Goal: Complete application form

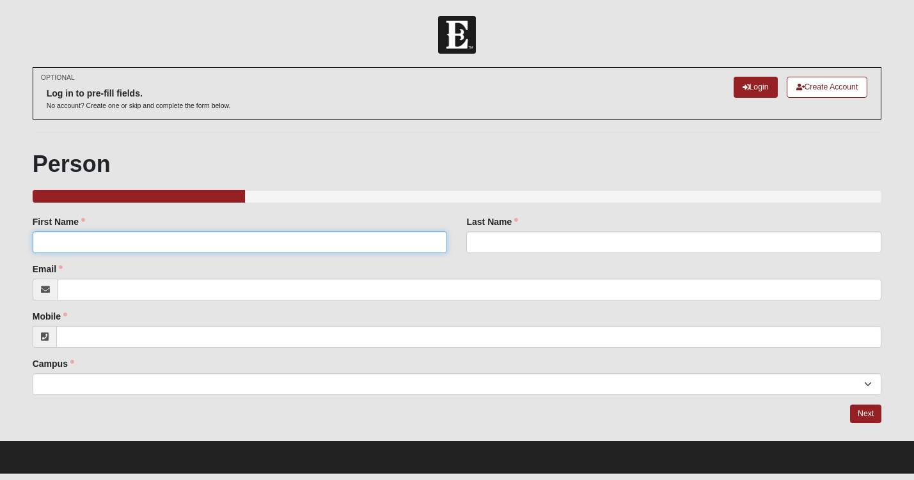
click at [284, 242] on input "First Name" at bounding box center [240, 243] width 415 height 22
type input "[PERSON_NAME]"
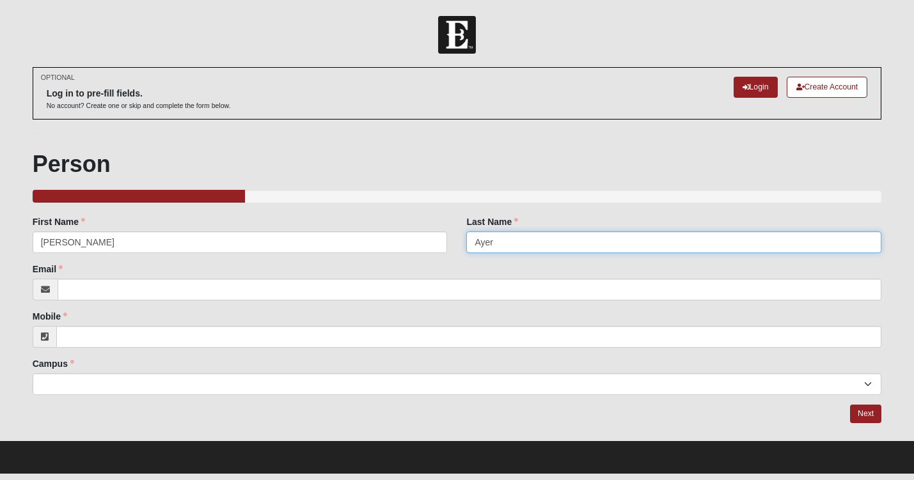
type input "Ayer"
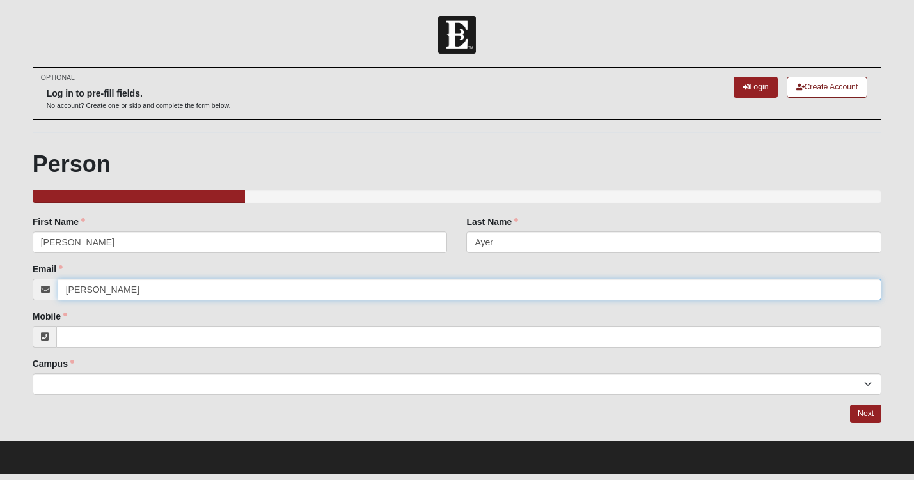
type input "[PERSON_NAME][EMAIL_ADDRESS][PERSON_NAME][DOMAIN_NAME]"
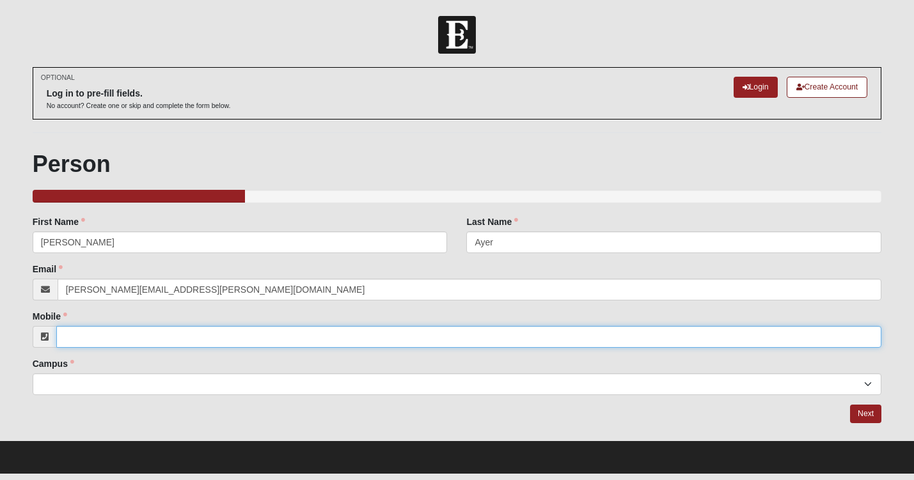
click at [227, 342] on input "Mobile" at bounding box center [469, 337] width 826 height 22
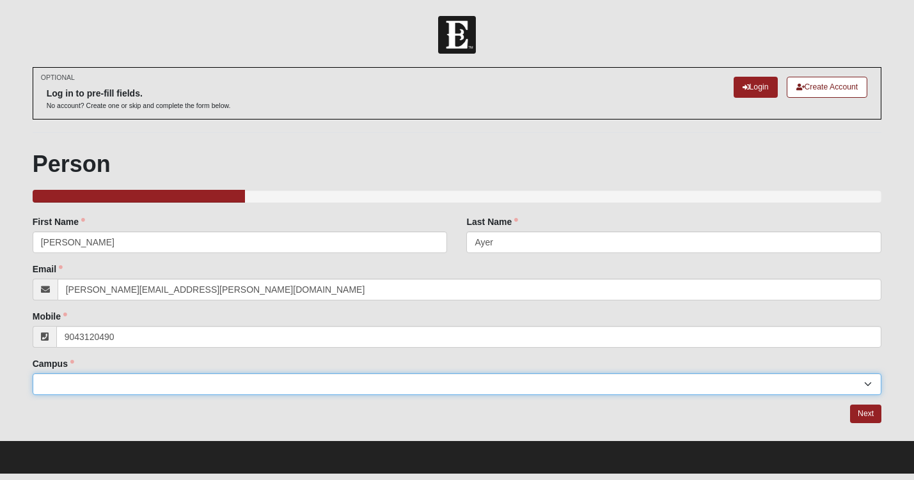
type input "[PHONE_NUMBER]"
select select "14"
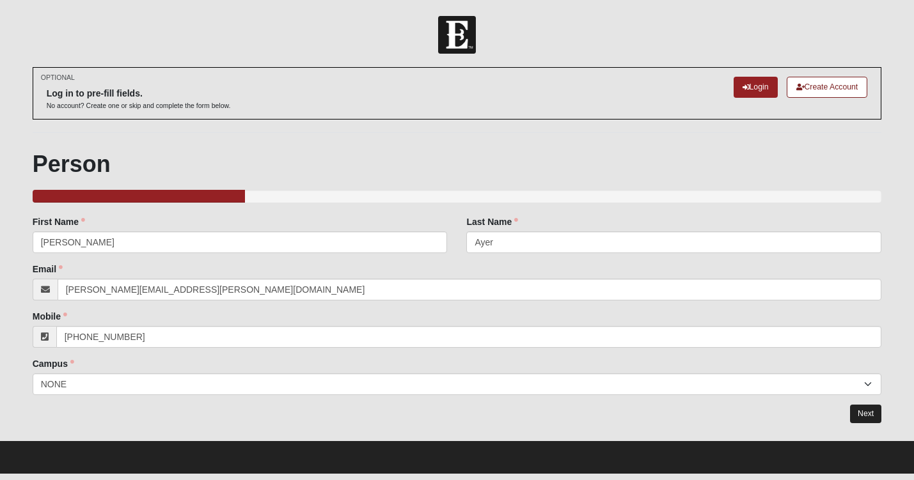
click at [870, 408] on link "Next" at bounding box center [865, 414] width 31 height 19
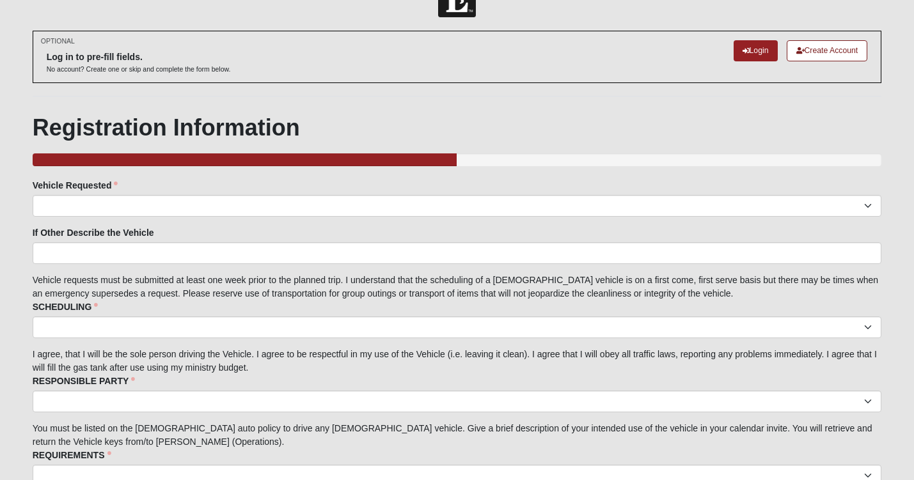
scroll to position [36, 0]
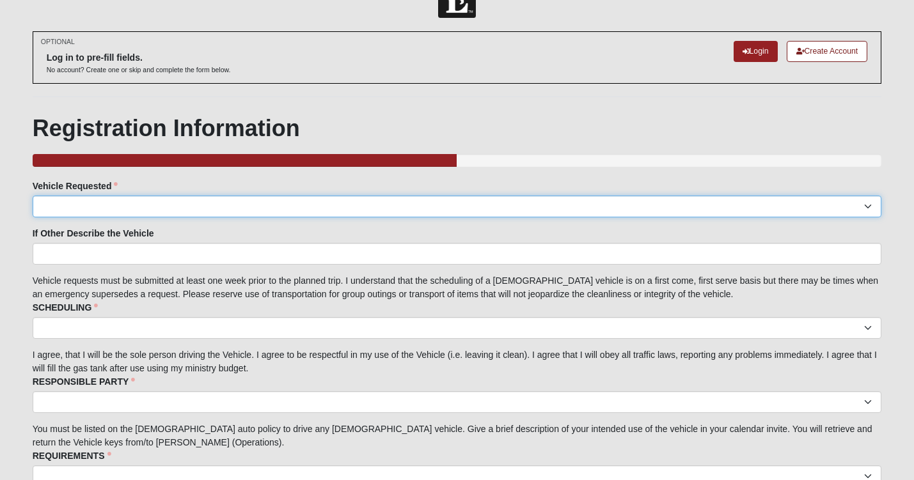
select select "Other"
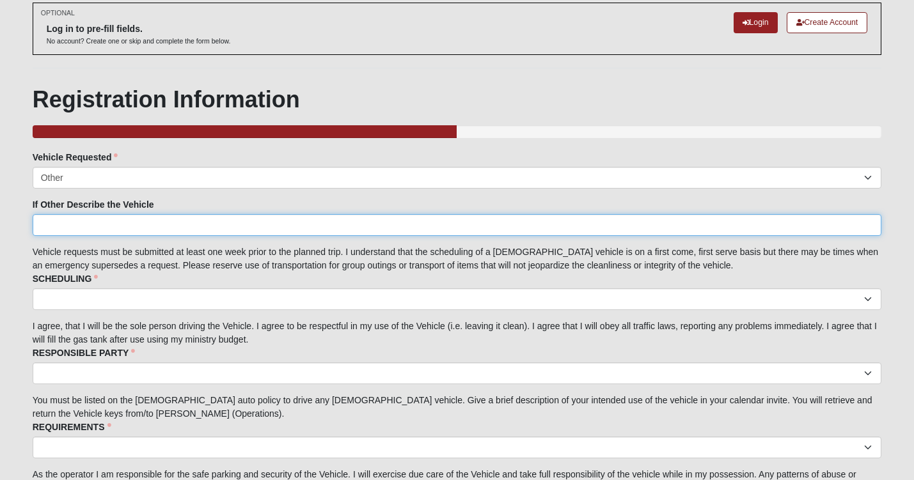
click at [282, 224] on input "If Other Describe the Vehicle" at bounding box center [458, 225] width 850 height 22
type input "A"
type input "R"
type input "Prison Tahoe"
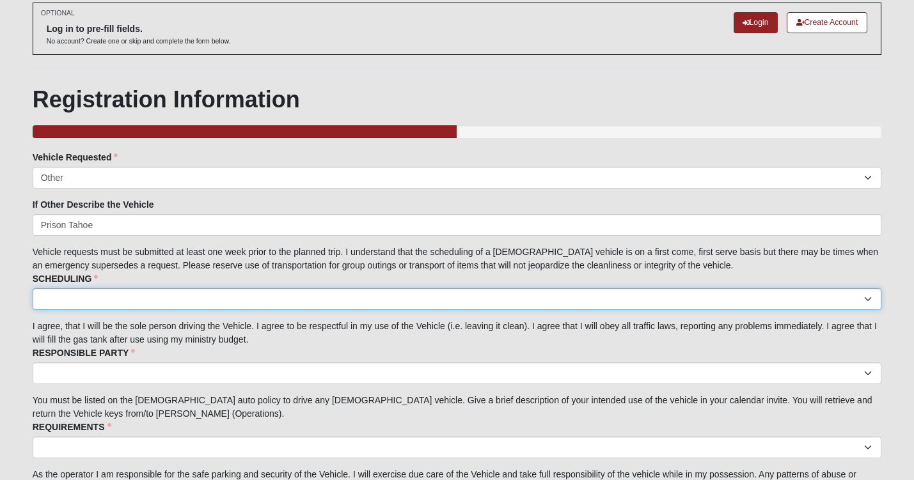
select select "I acknowledge the scheduling details"
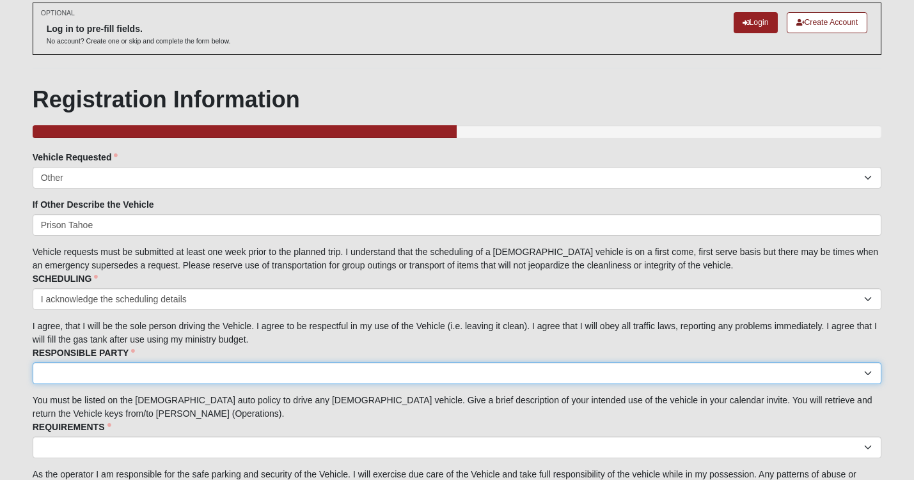
select select "I acknowledge I am the responsible party."
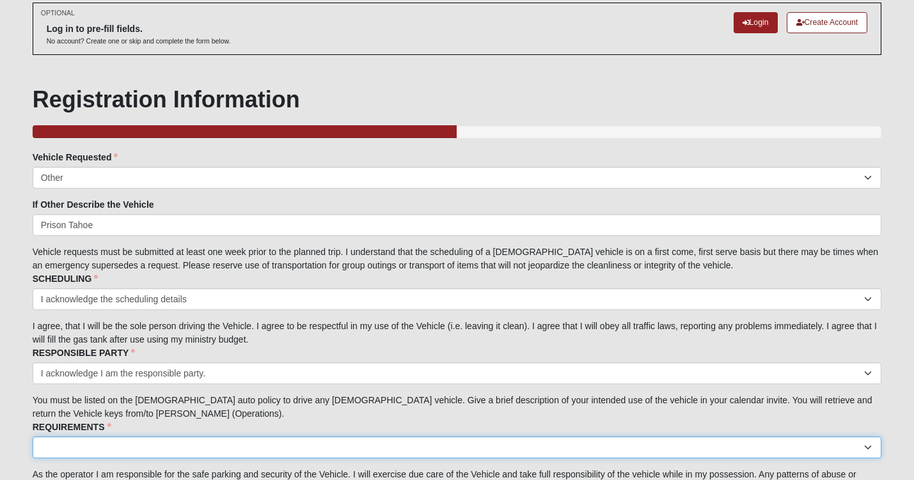
select select "I acknowledge the Requirements."
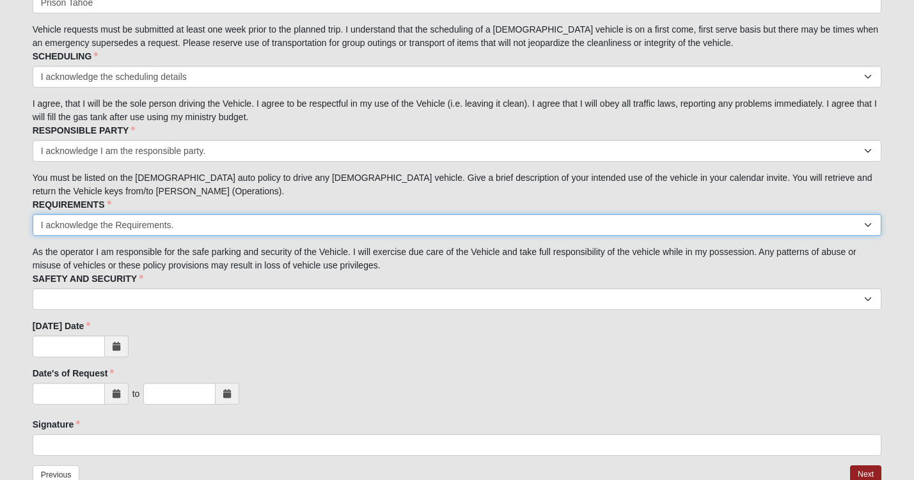
scroll to position [289, 0]
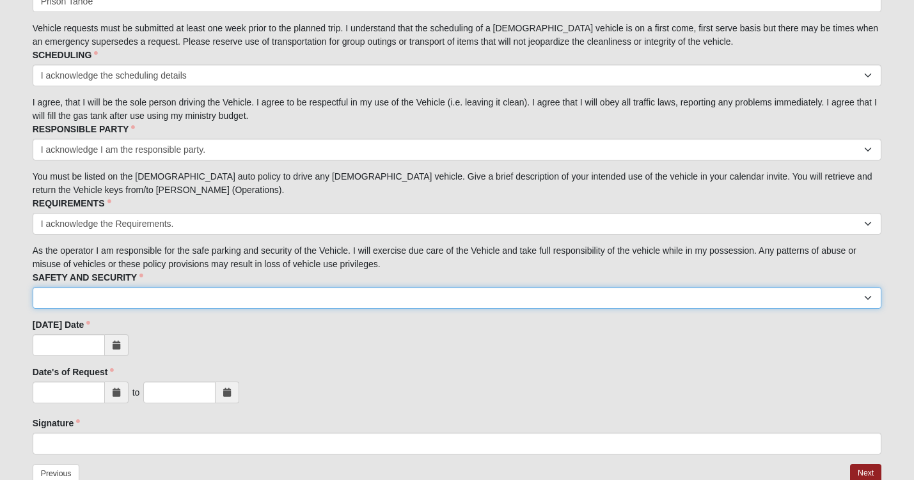
select select "I acknowledge the Safety and Security measures."
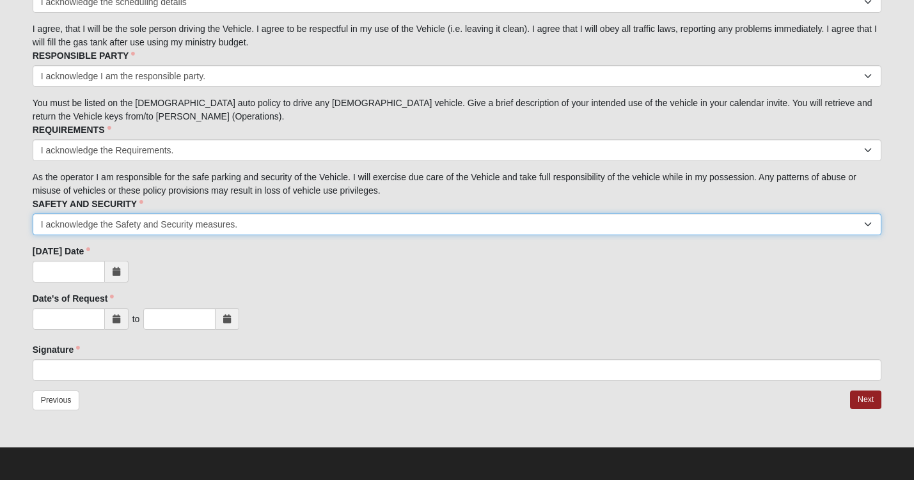
scroll to position [361, 0]
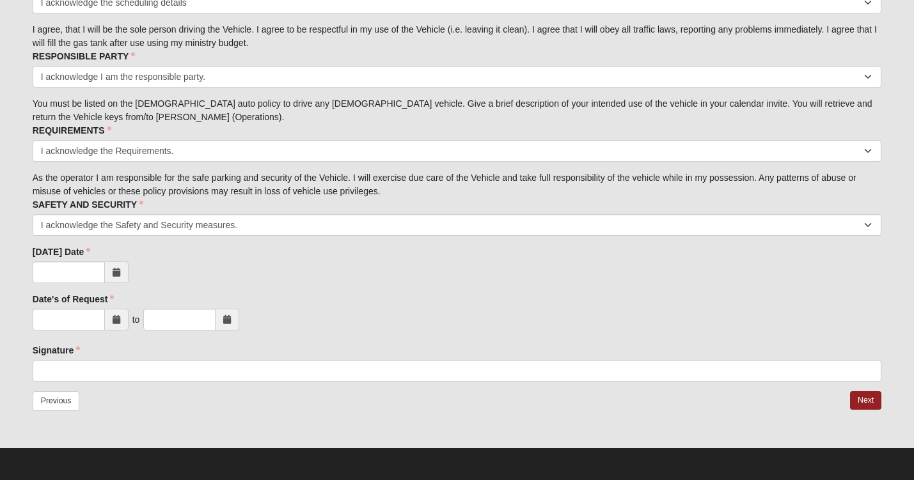
click at [117, 263] on span at bounding box center [117, 273] width 24 height 22
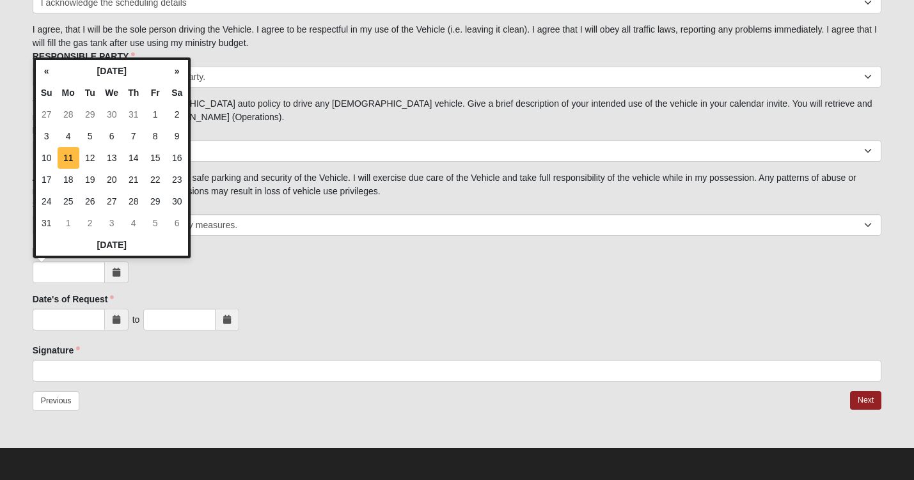
click at [66, 154] on td "11" at bounding box center [69, 158] width 22 height 22
type input "[DATE]"
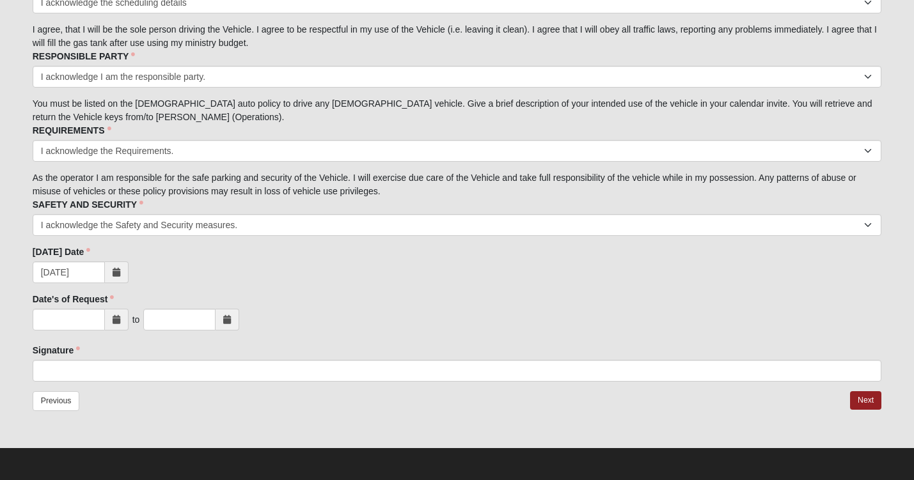
click at [115, 315] on icon at bounding box center [117, 319] width 8 height 9
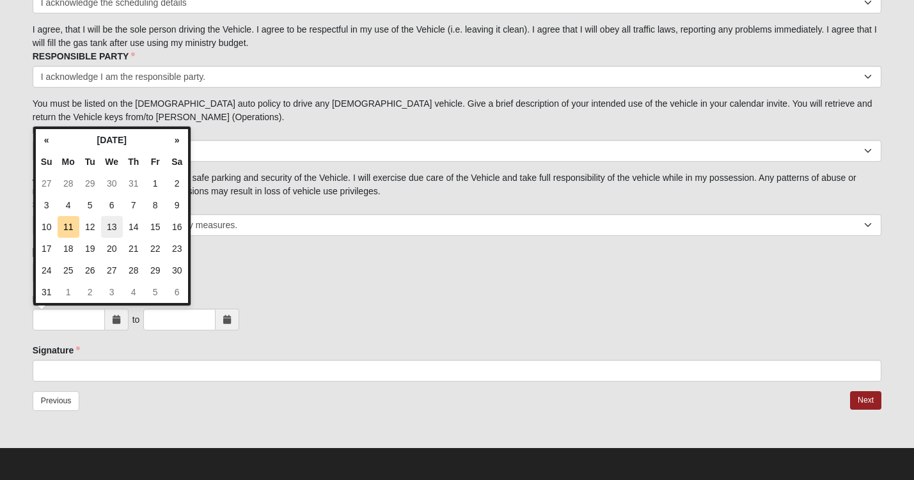
click at [107, 219] on td "13" at bounding box center [112, 227] width 22 height 22
type input "[DATE]"
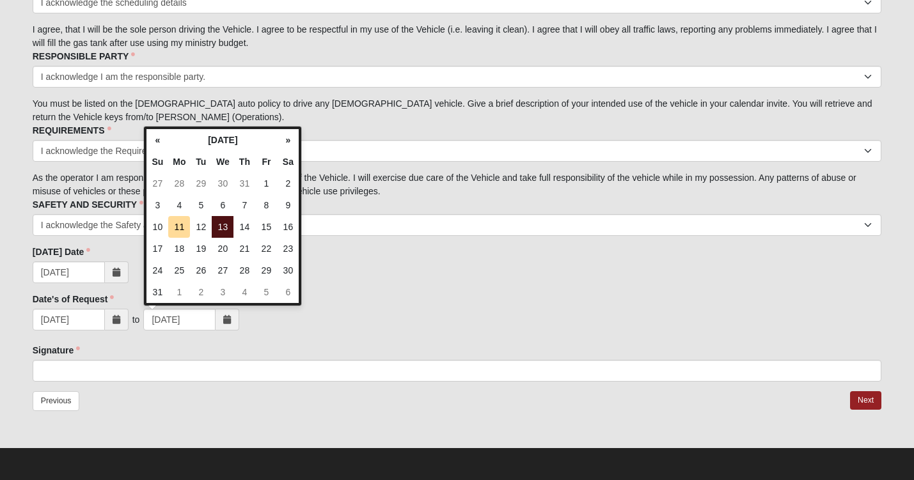
click at [225, 224] on td "13" at bounding box center [223, 227] width 22 height 22
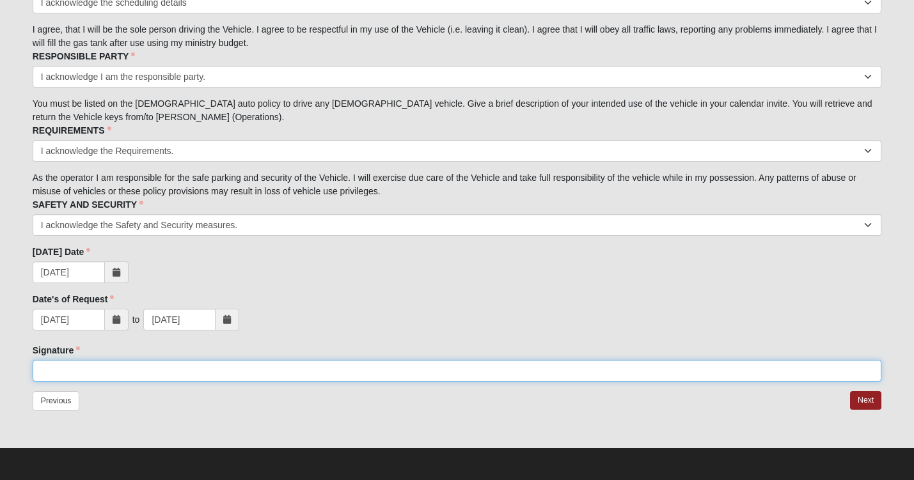
click at [134, 372] on input "Signature" at bounding box center [458, 371] width 850 height 22
type input "[PERSON_NAME]"
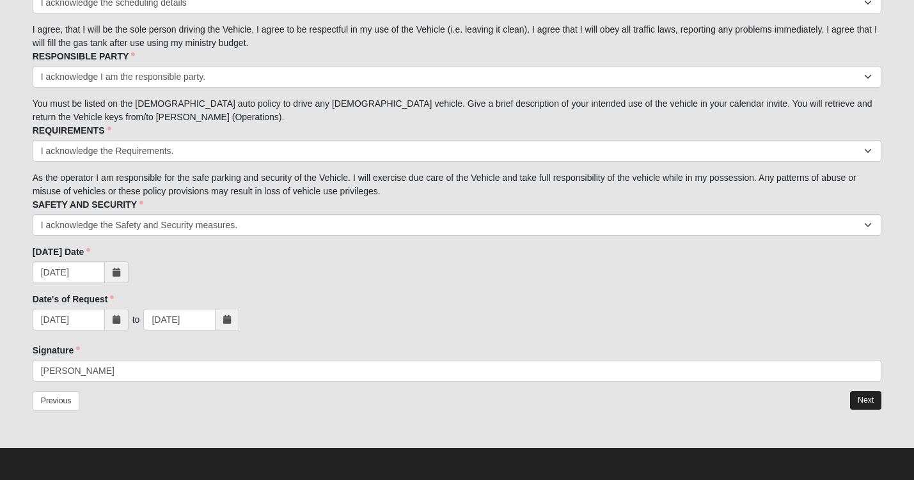
click at [881, 400] on link "Next" at bounding box center [865, 400] width 31 height 19
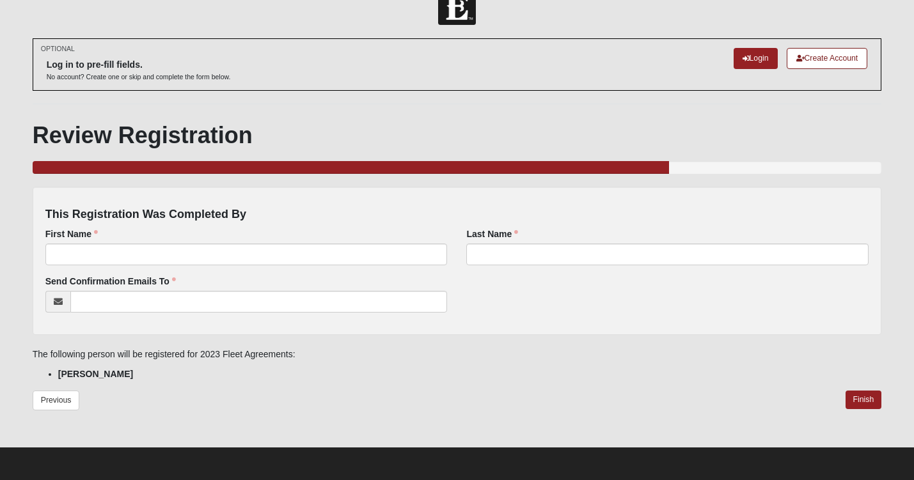
scroll to position [28, 0]
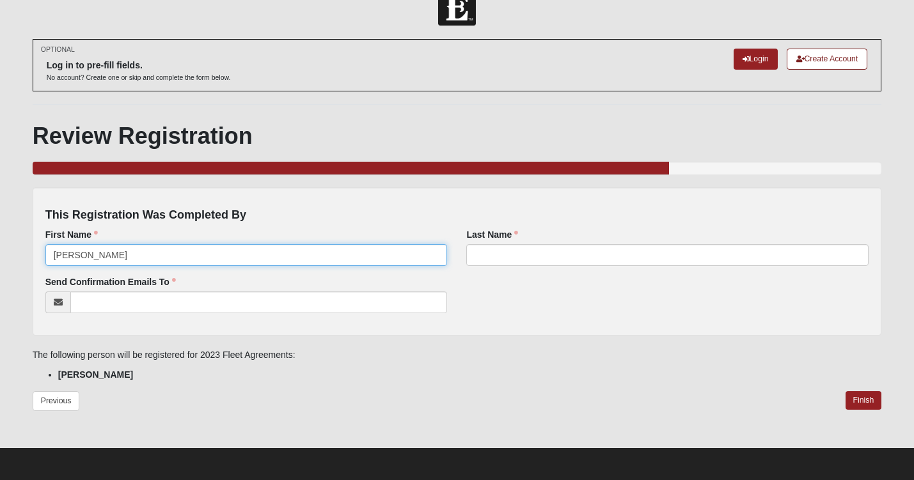
type input "[PERSON_NAME]"
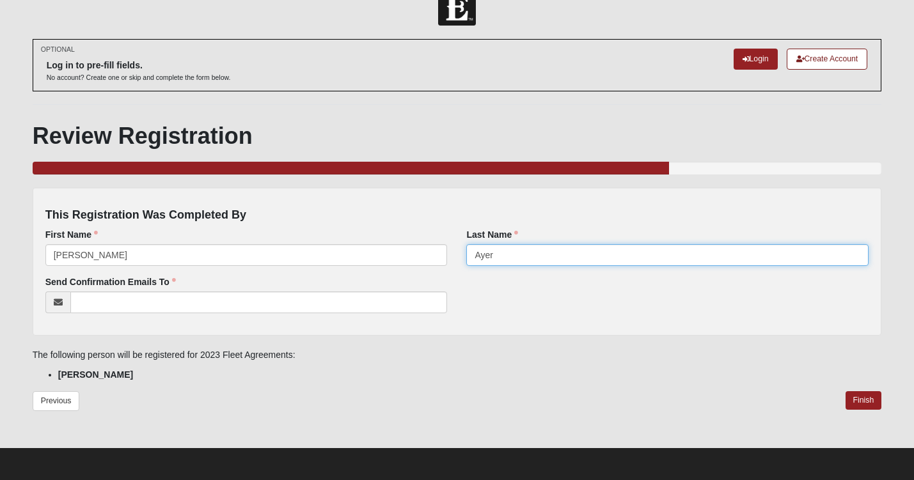
type input "Ayer"
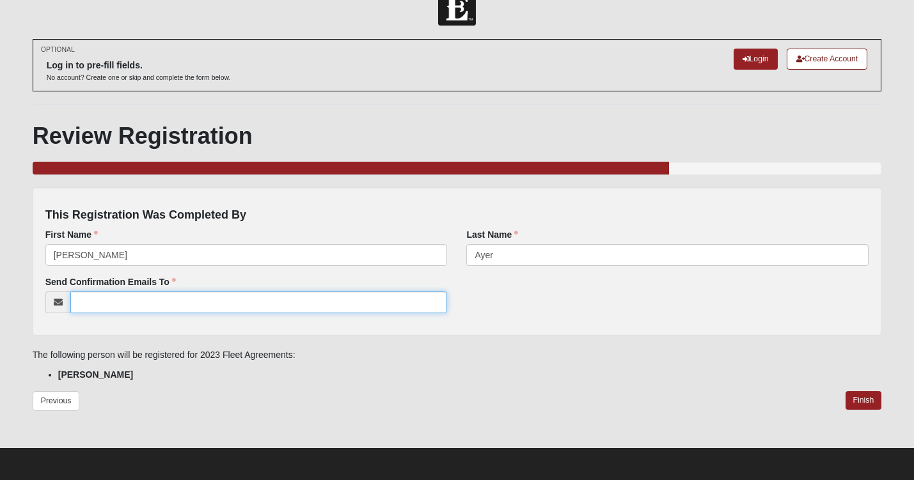
type input "[PERSON_NAME][EMAIL_ADDRESS][PERSON_NAME][DOMAIN_NAME]"
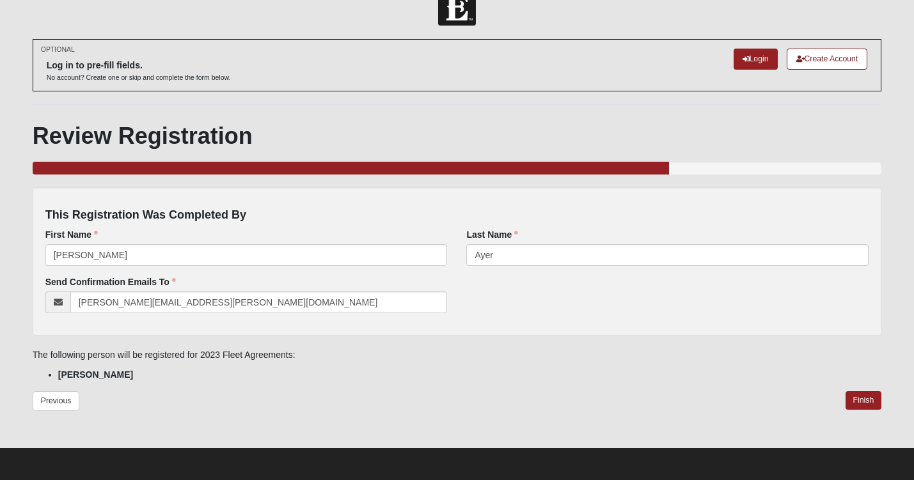
click at [572, 358] on p "The following person will be registered for 2023 Fleet Agreements:" at bounding box center [458, 355] width 850 height 13
click at [868, 399] on link "Finish" at bounding box center [864, 400] width 36 height 19
